Goal: Navigation & Orientation: Go to known website

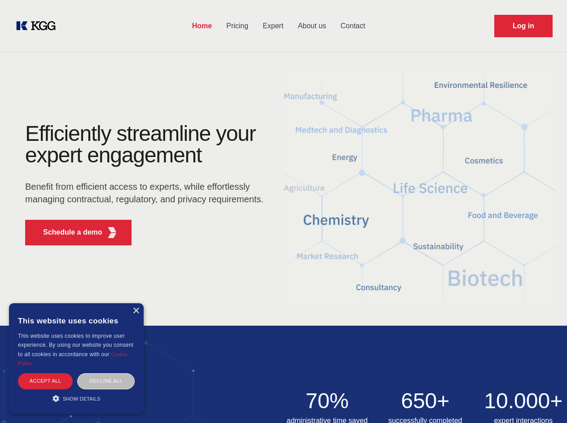
click at [283, 211] on div "Efficiently streamline your expert engagement Benefit from efficient access to …" at bounding box center [147, 188] width 273 height 130
click at [67, 232] on p "Schedule a demo" at bounding box center [72, 232] width 59 height 11
click at [135, 311] on div "× This website uses cookies This website uses cookies to improve user experienc…" at bounding box center [76, 358] width 135 height 111
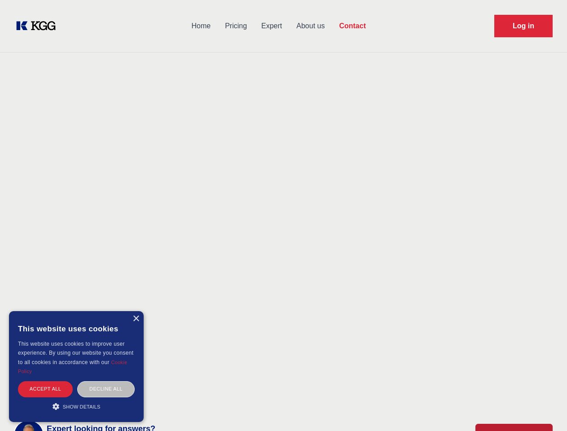
click at [45, 381] on div "Accept all" at bounding box center [45, 389] width 55 height 16
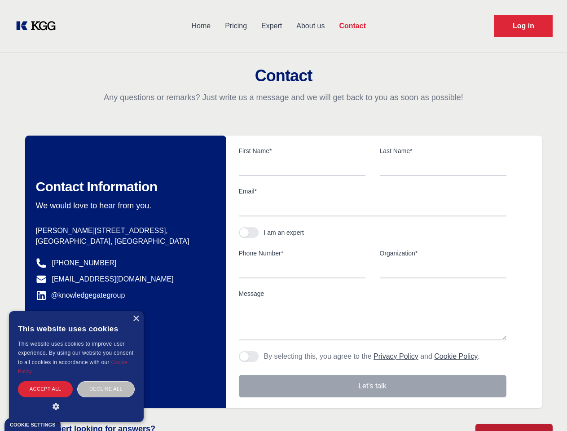
click at [106, 381] on div "Decline all" at bounding box center [105, 389] width 57 height 16
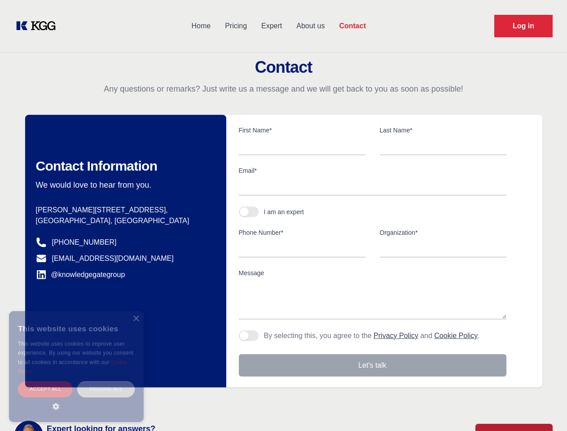
click at [76, 398] on main "Contact Any questions or remarks? Just write us a message and we will get back …" at bounding box center [283, 233] width 567 height 467
